Goal: Transaction & Acquisition: Download file/media

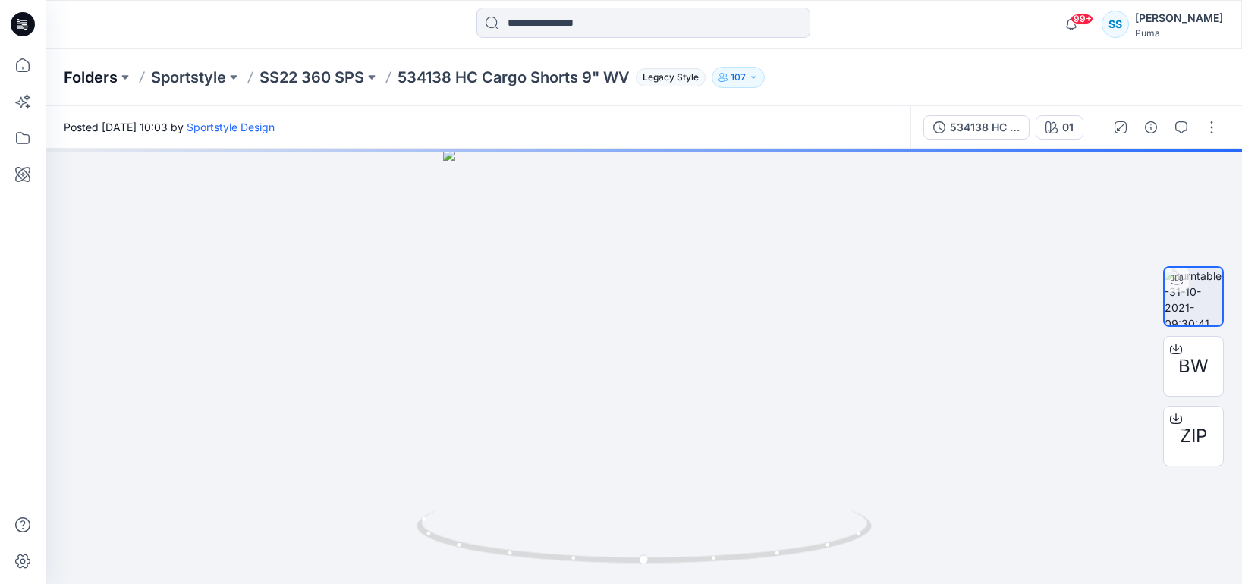
click at [98, 73] on p "Folders" at bounding box center [91, 77] width 54 height 21
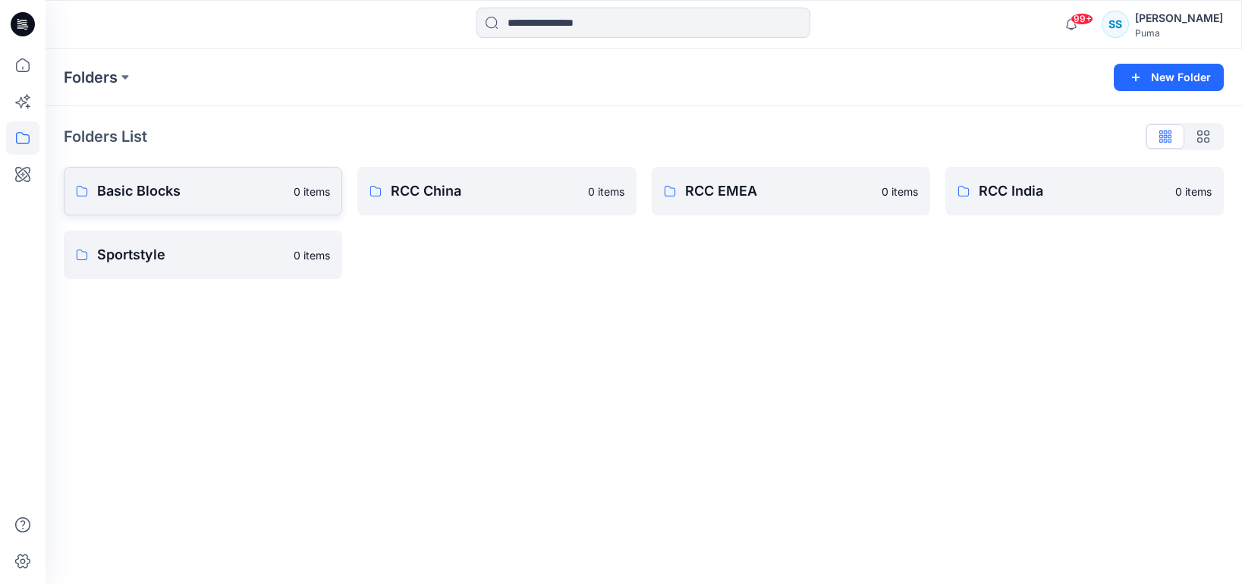
click at [153, 192] on p "Basic Blocks" at bounding box center [190, 191] width 187 height 21
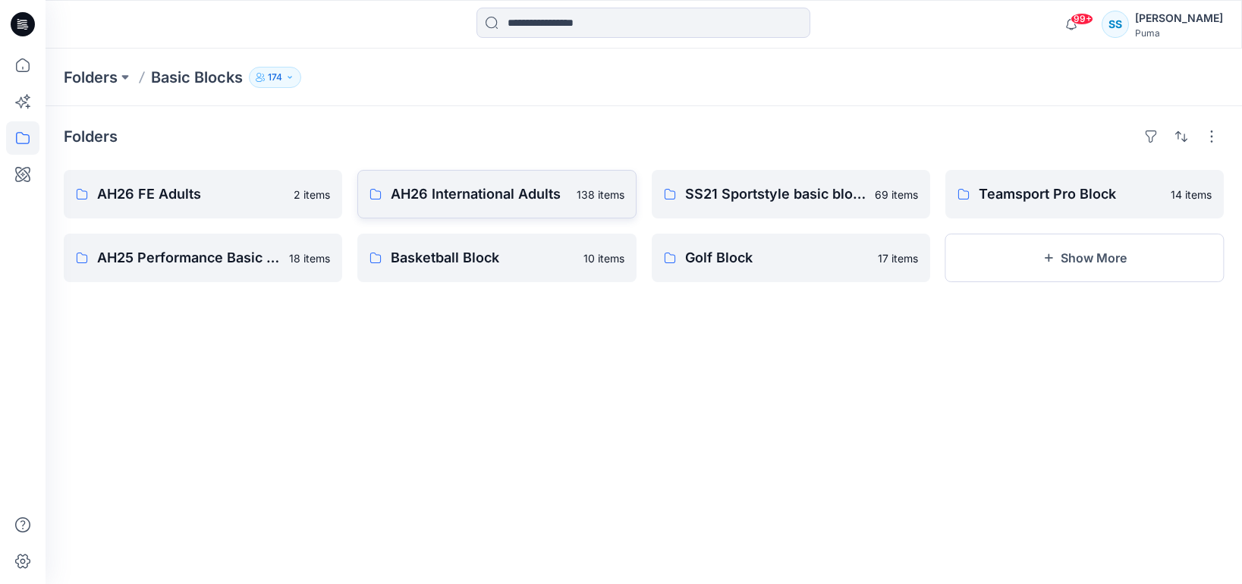
click at [430, 212] on link "AH26 International Adults 138 items" at bounding box center [496, 194] width 279 height 49
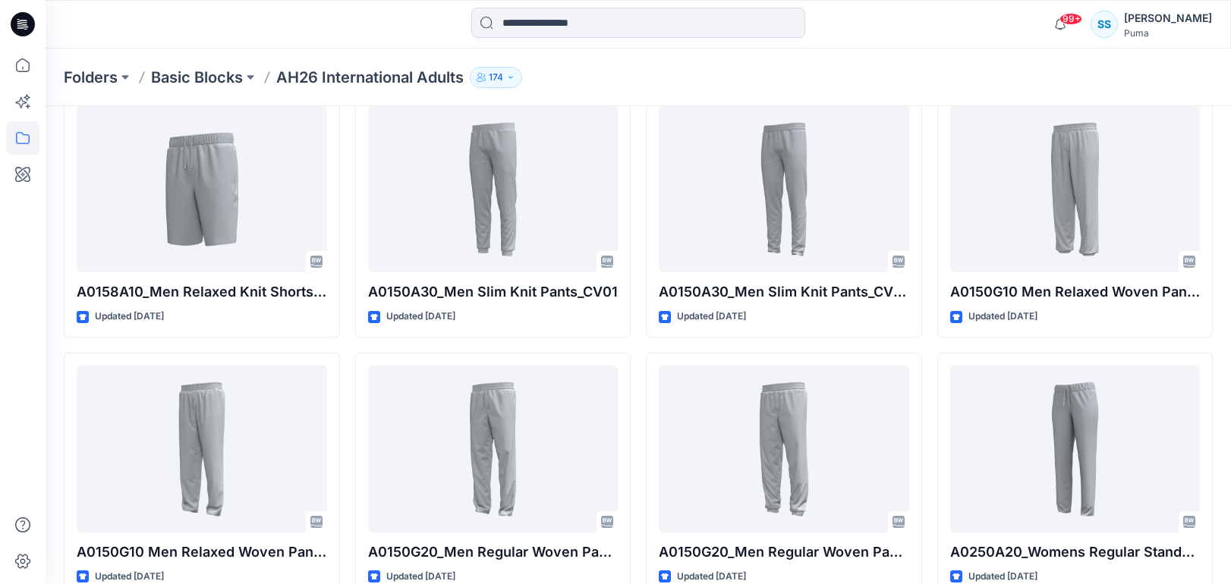
scroll to position [6316, 0]
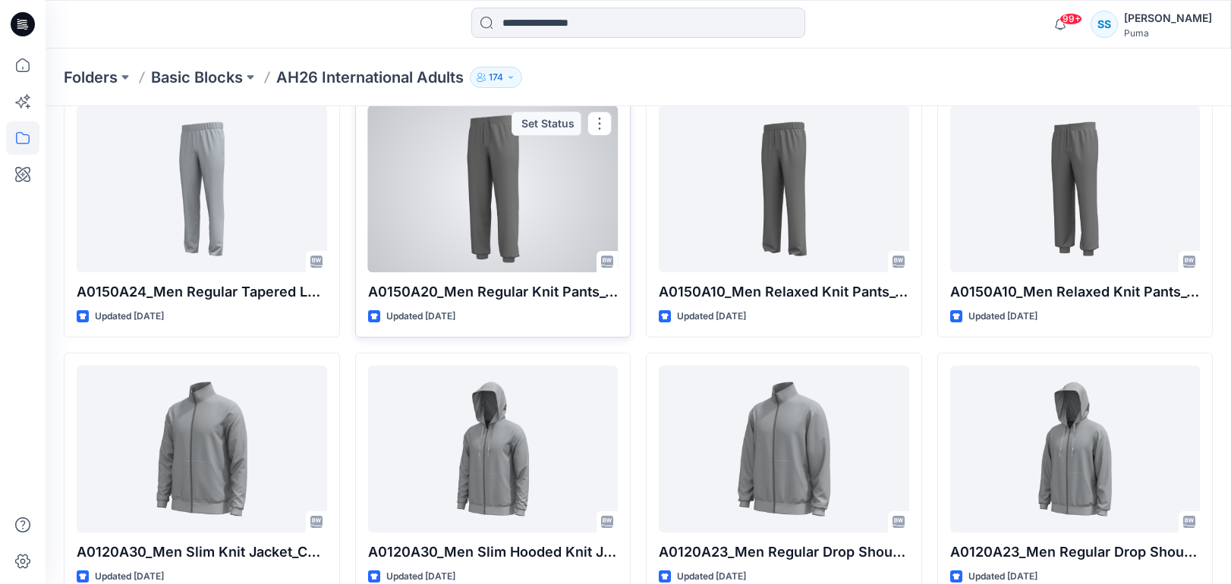
click at [539, 224] on div at bounding box center [493, 188] width 250 height 167
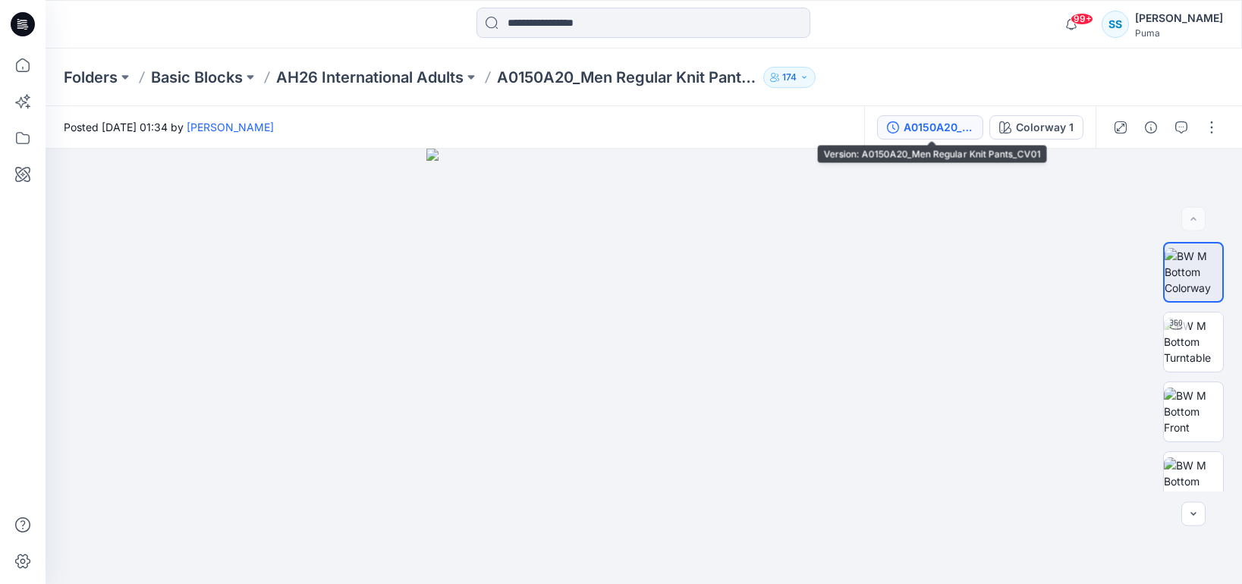
click at [936, 134] on div "A0150A20_Men Regular Knit Pants_CV01" at bounding box center [939, 127] width 70 height 17
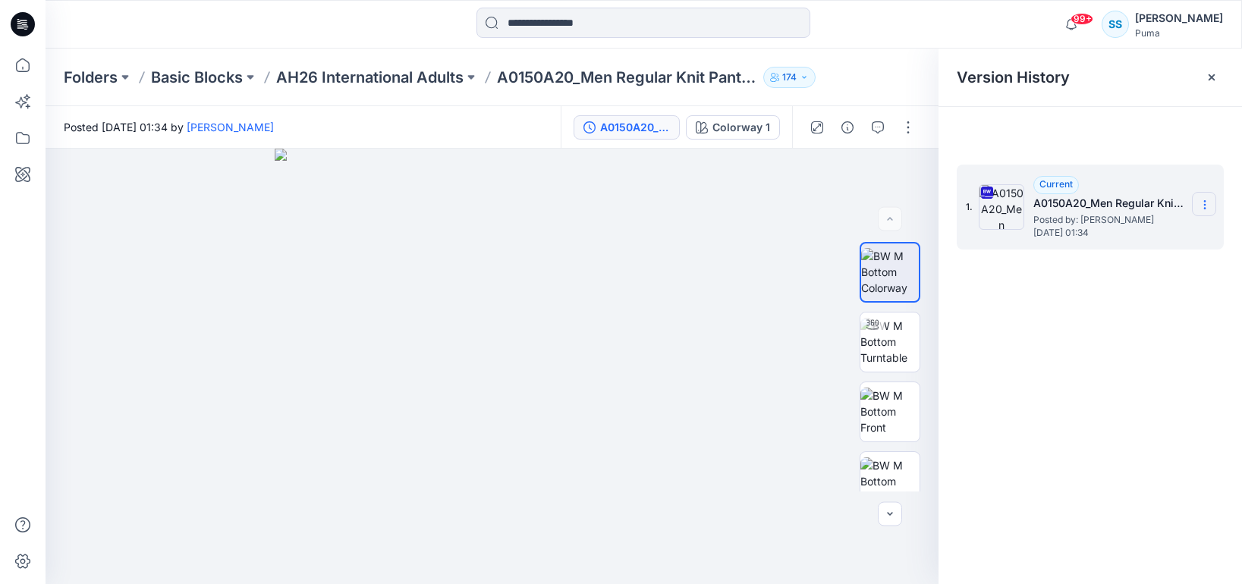
click at [1207, 201] on icon at bounding box center [1205, 205] width 12 height 12
click at [1119, 245] on div "Download Source BW File" at bounding box center [1124, 234] width 176 height 30
click at [899, 414] on img at bounding box center [890, 395] width 59 height 48
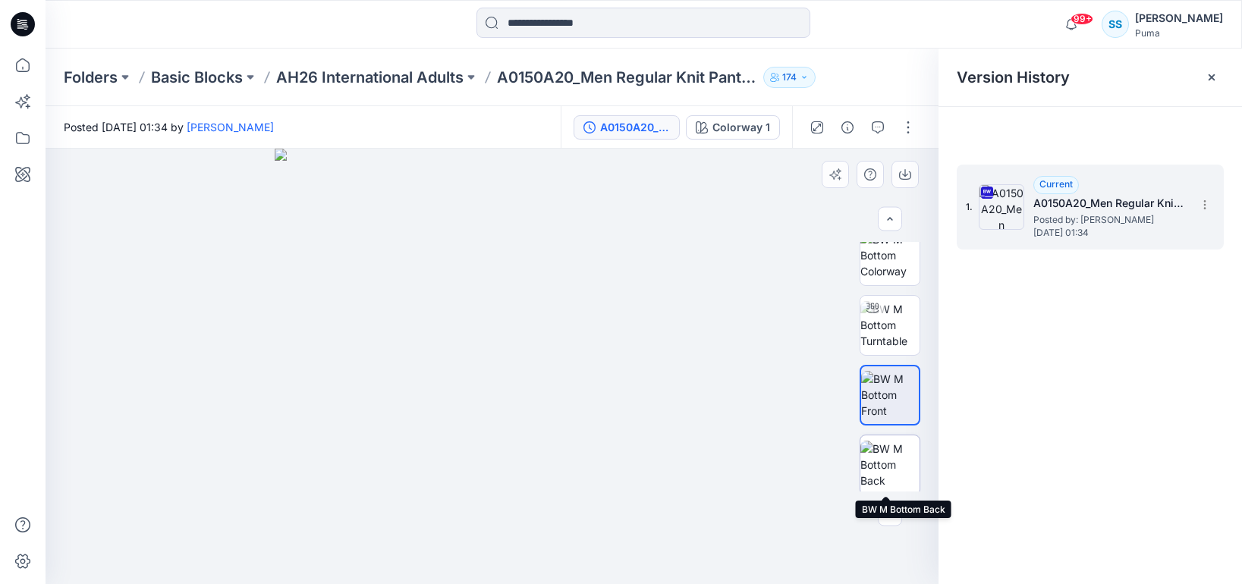
click at [892, 470] on img at bounding box center [890, 465] width 59 height 48
